Goal: Task Accomplishment & Management: Use online tool/utility

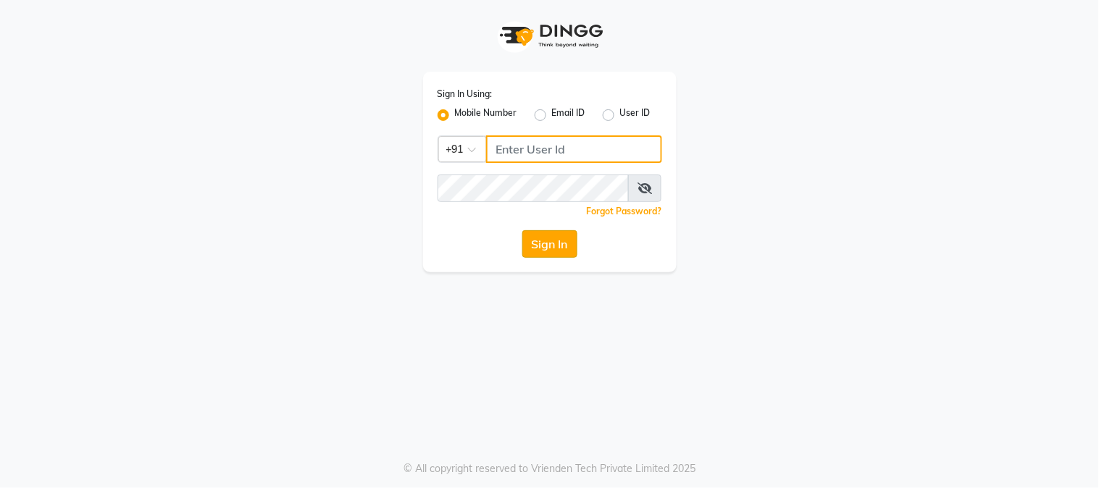
type input "9503033368"
click at [547, 256] on button "Sign In" at bounding box center [550, 244] width 55 height 28
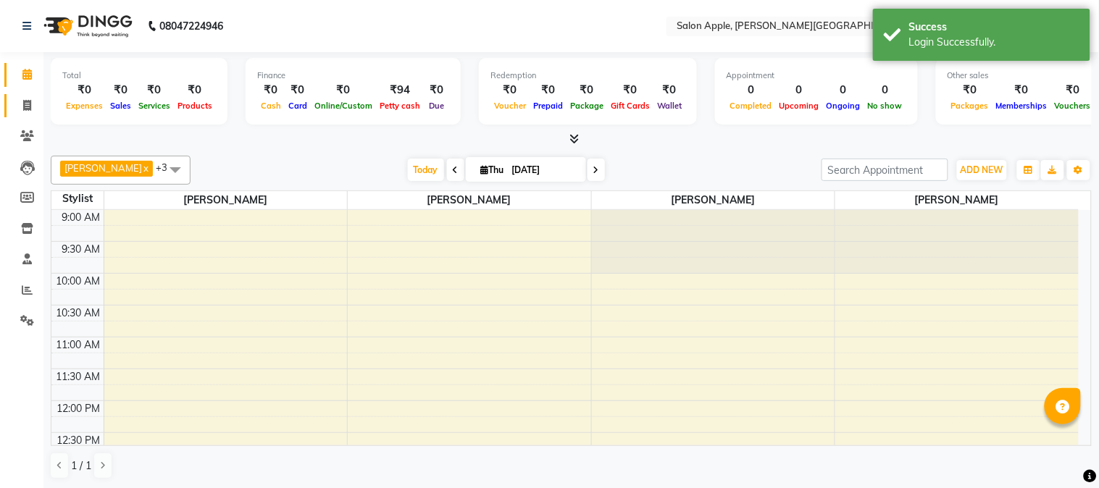
click at [7, 110] on link "Invoice" at bounding box center [21, 106] width 35 height 24
select select "4128"
select select "service"
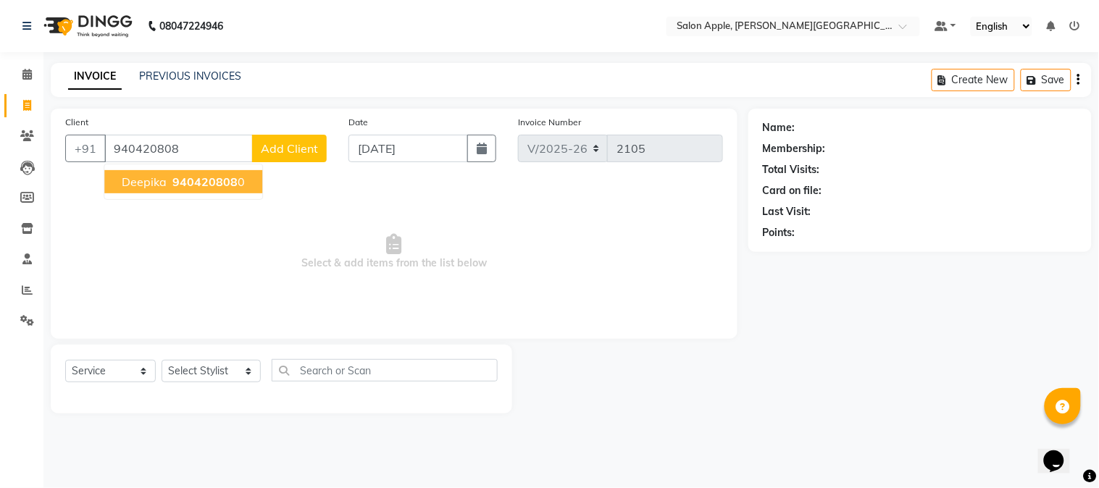
click at [221, 183] on span "940420808" at bounding box center [204, 182] width 65 height 14
type input "9404208080"
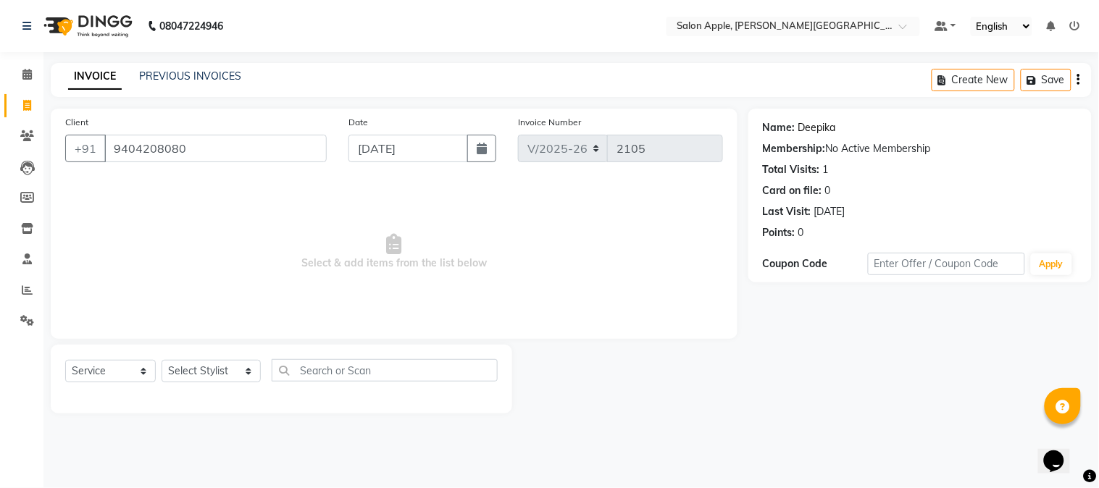
click at [810, 128] on link "Deepika" at bounding box center [818, 127] width 38 height 15
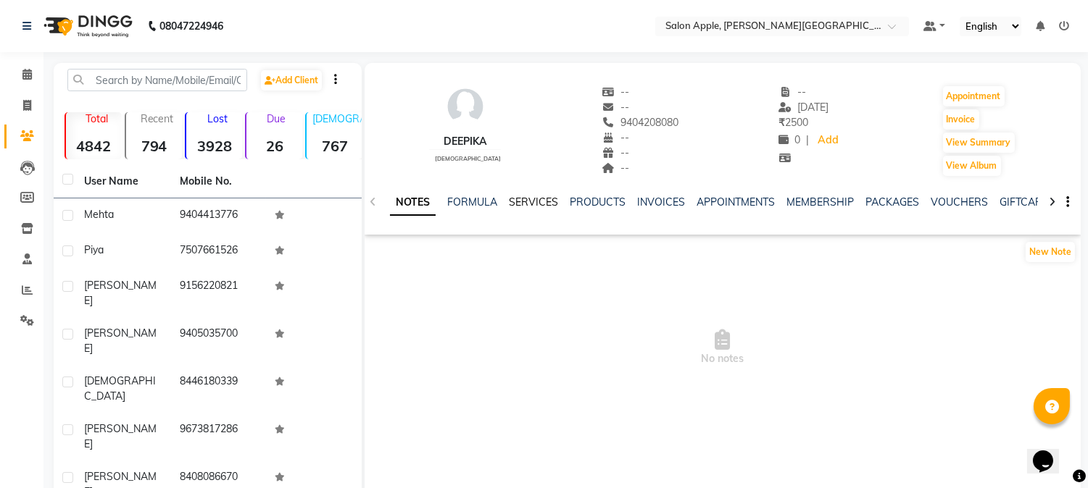
drag, startPoint x: 546, startPoint y: 210, endPoint x: 546, endPoint y: 199, distance: 10.9
click at [546, 203] on div "NOTES FORMULA SERVICES PRODUCTS INVOICES APPOINTMENTS MEMBERSHIP PACKAGES VOUCH…" at bounding box center [705, 208] width 631 height 27
click at [546, 197] on link "SERVICES" at bounding box center [533, 202] width 49 height 13
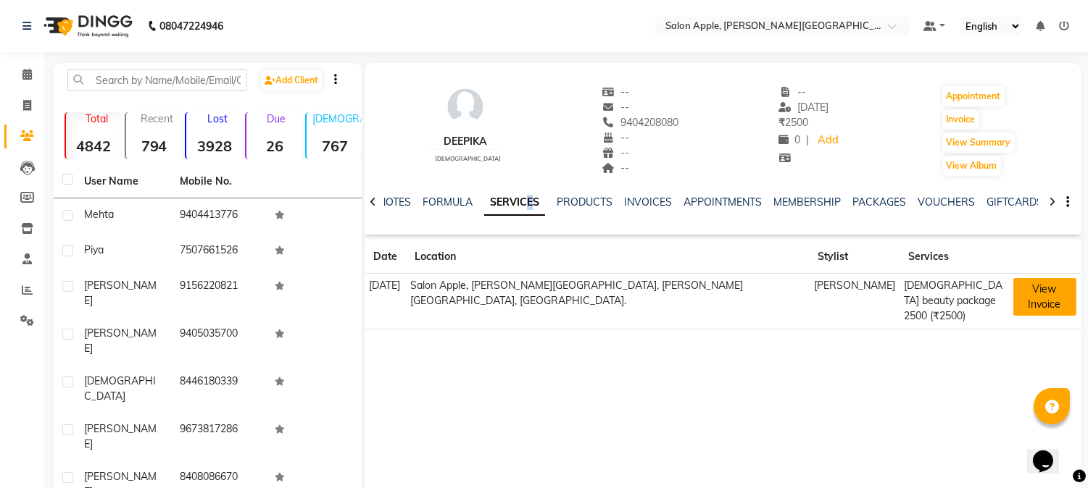
click at [1013, 278] on button "View Invoice" at bounding box center [1044, 297] width 63 height 38
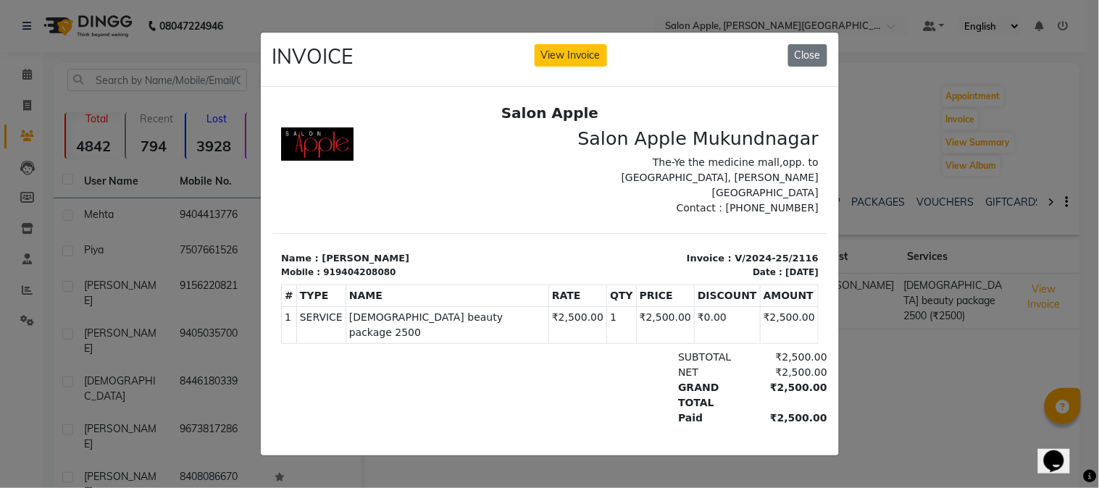
click at [470, 310] on td "SERVICE Female beauty package 2500" at bounding box center [446, 324] width 203 height 37
click at [816, 61] on button "Close" at bounding box center [808, 55] width 39 height 22
